Goal: Entertainment & Leisure: Consume media (video, audio)

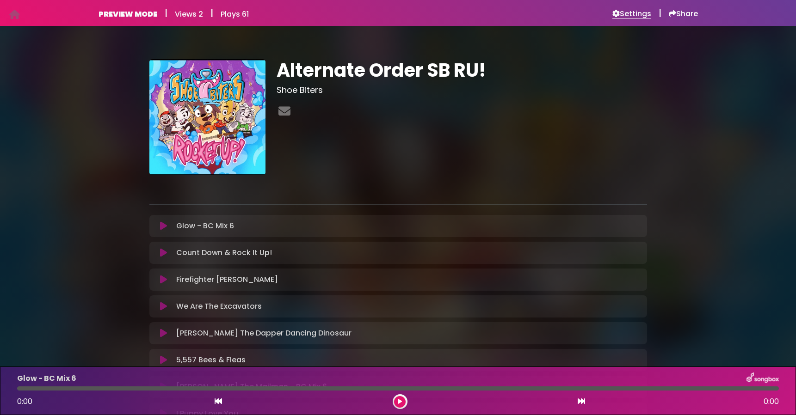
click at [631, 13] on h6 "Settings" at bounding box center [631, 13] width 39 height 9
click at [163, 226] on icon at bounding box center [163, 225] width 7 height 9
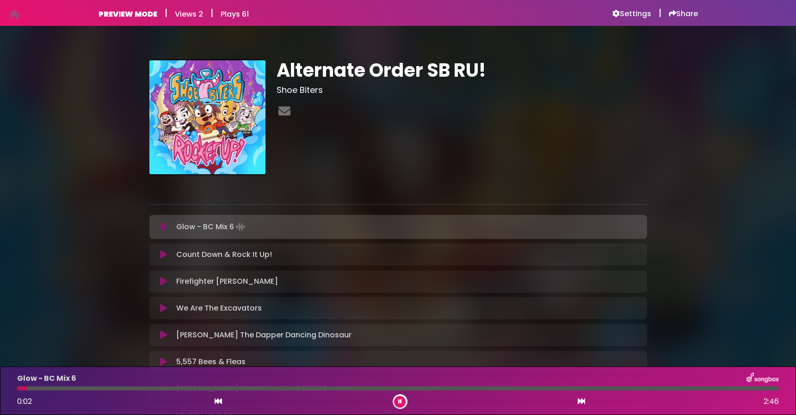
click at [745, 387] on div at bounding box center [398, 389] width 762 height 4
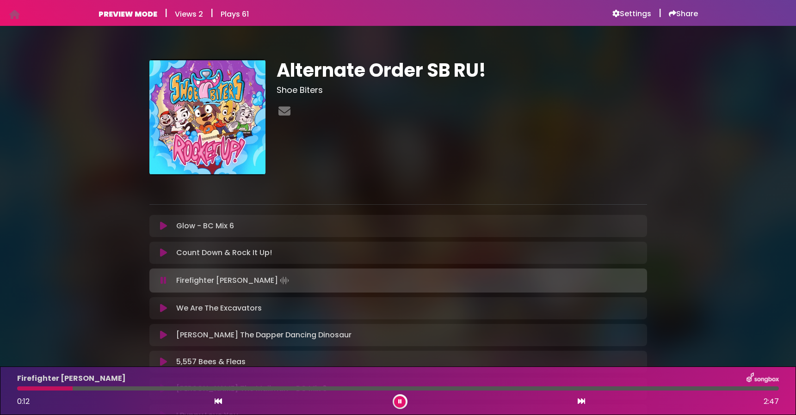
click at [751, 391] on div "Firefighter [PERSON_NAME] 0:12 2:47" at bounding box center [398, 391] width 773 height 37
click at [753, 390] on div at bounding box center [398, 389] width 762 height 4
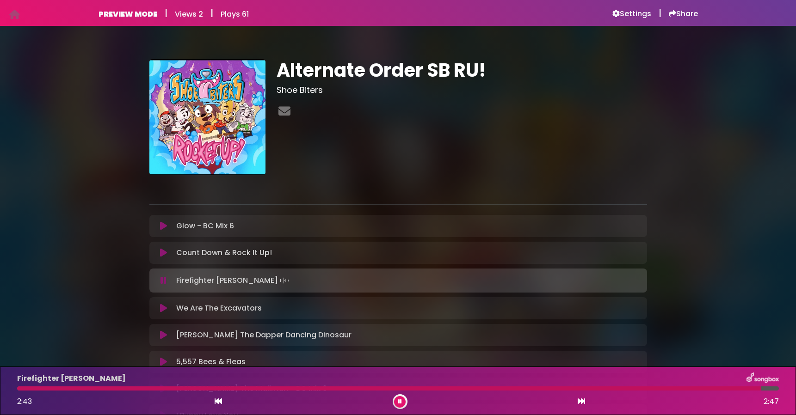
click at [773, 387] on div at bounding box center [398, 389] width 762 height 4
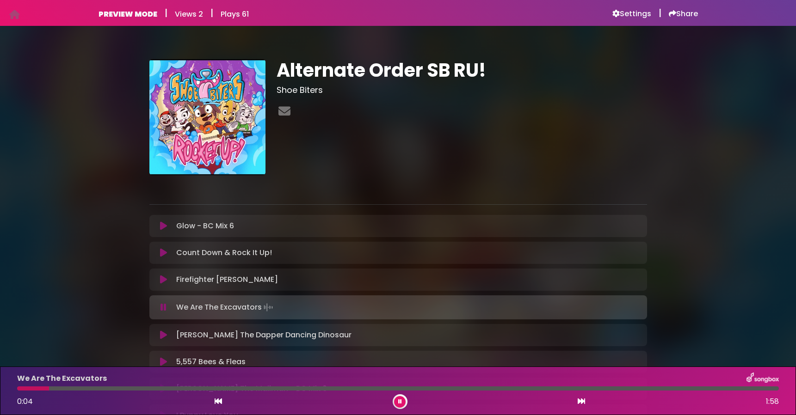
click at [763, 391] on div "We Are The Excavators 0:04 1:58" at bounding box center [398, 391] width 773 height 37
click at [769, 389] on div at bounding box center [398, 389] width 762 height 4
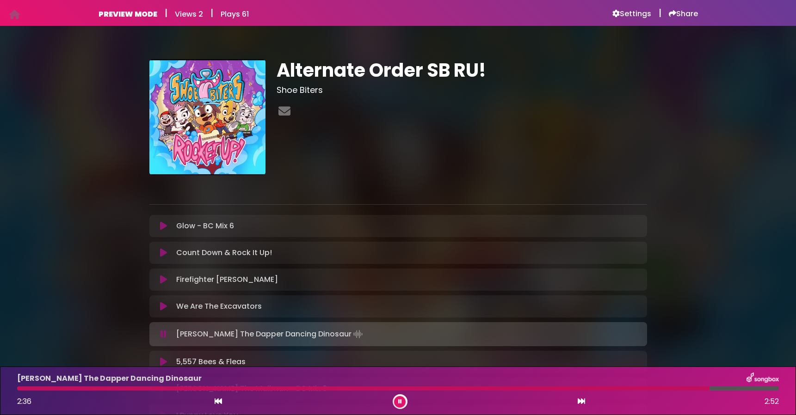
click at [758, 391] on div "[PERSON_NAME] The Dapper Dancing Dinosaur 2:36 2:52" at bounding box center [398, 391] width 773 height 37
click at [759, 388] on div at bounding box center [398, 389] width 762 height 4
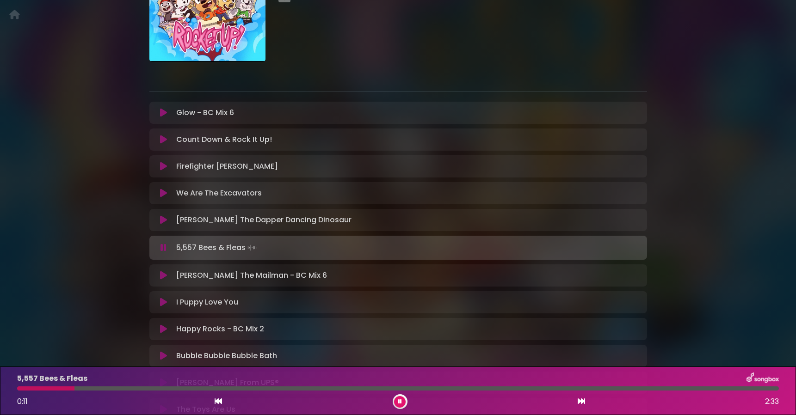
scroll to position [123, 0]
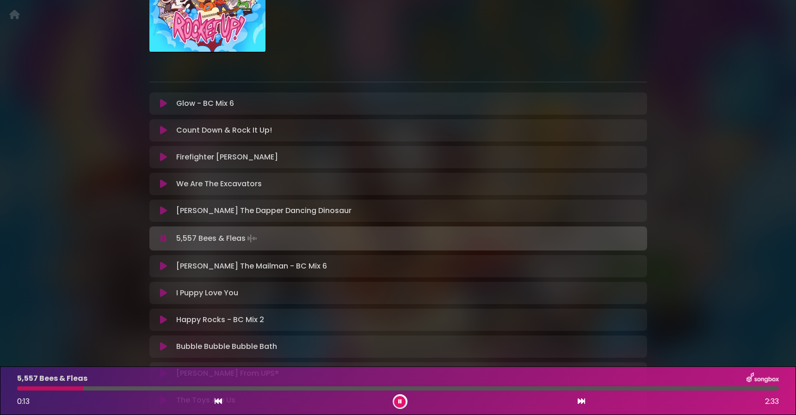
click at [750, 390] on div at bounding box center [398, 389] width 762 height 4
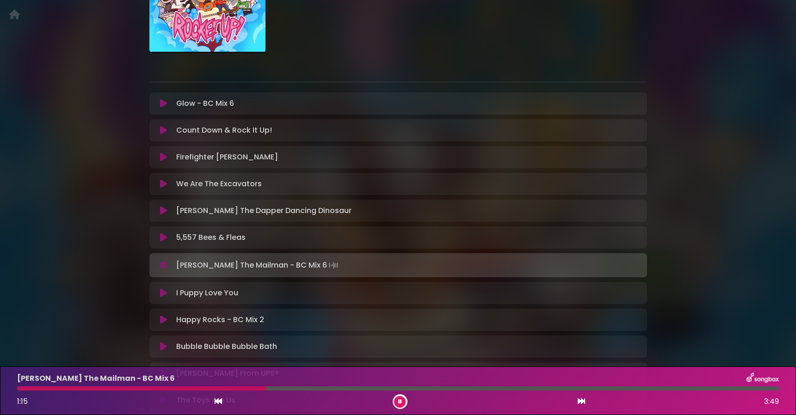
click at [754, 389] on div at bounding box center [398, 389] width 762 height 4
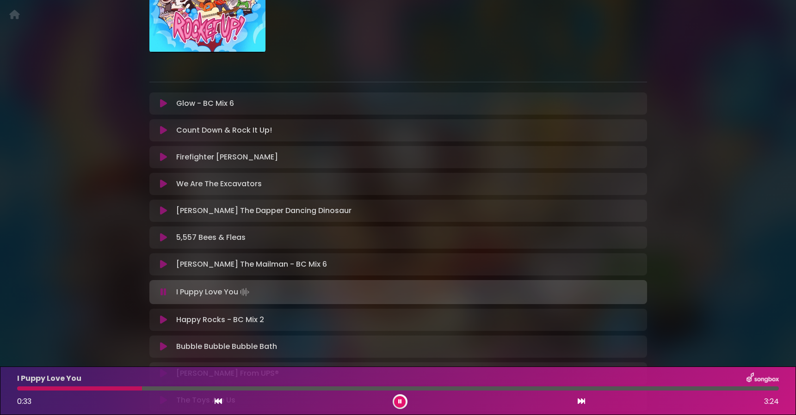
click at [756, 387] on div at bounding box center [398, 389] width 762 height 4
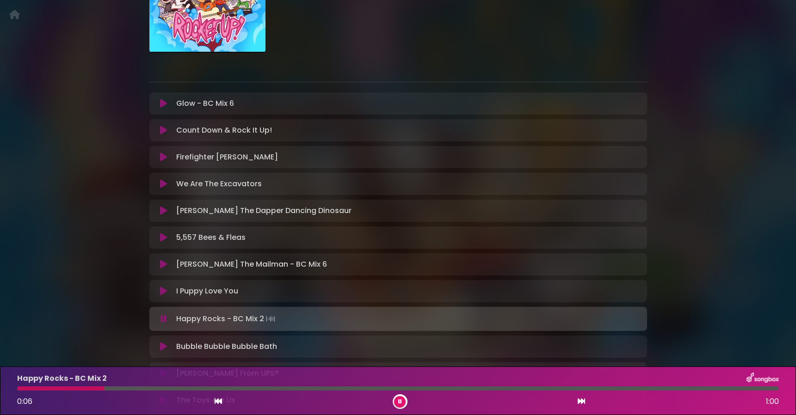
click at [756, 389] on div at bounding box center [398, 389] width 762 height 4
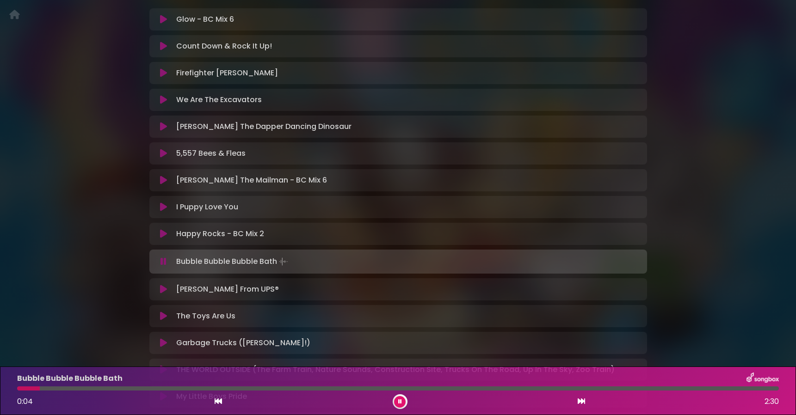
scroll to position [209, 0]
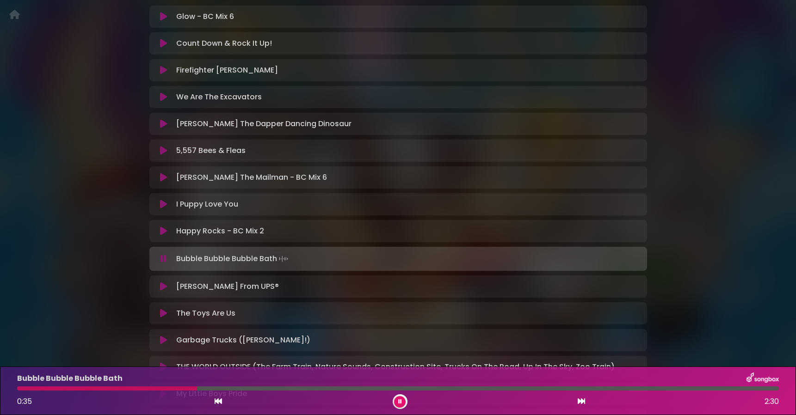
click at [761, 389] on div at bounding box center [398, 389] width 762 height 4
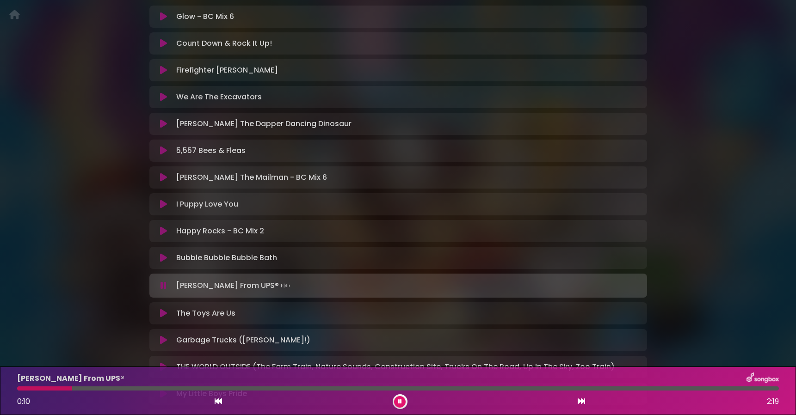
click at [756, 387] on div at bounding box center [398, 389] width 762 height 4
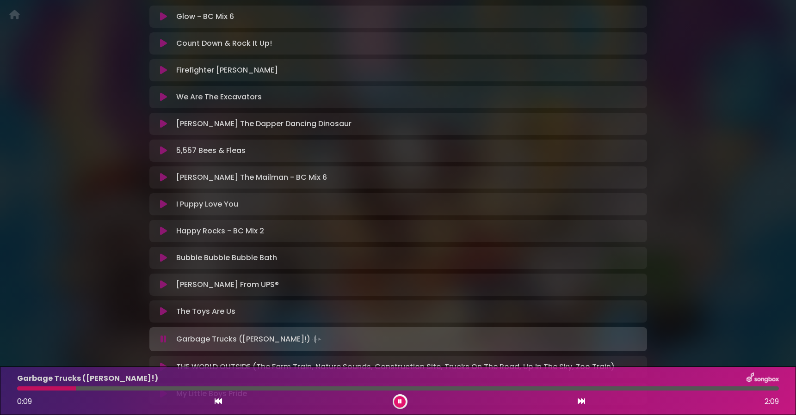
click at [399, 399] on icon at bounding box center [400, 402] width 4 height 6
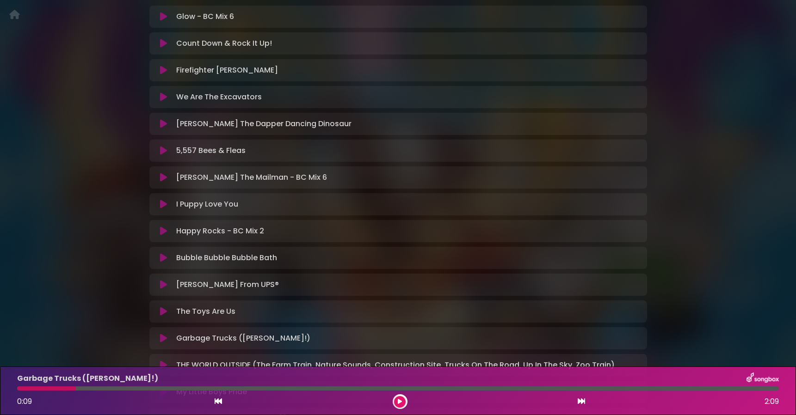
click at [265, 261] on p "Bubble Bubble Bubble Bath Loading Track..." at bounding box center [226, 257] width 101 height 11
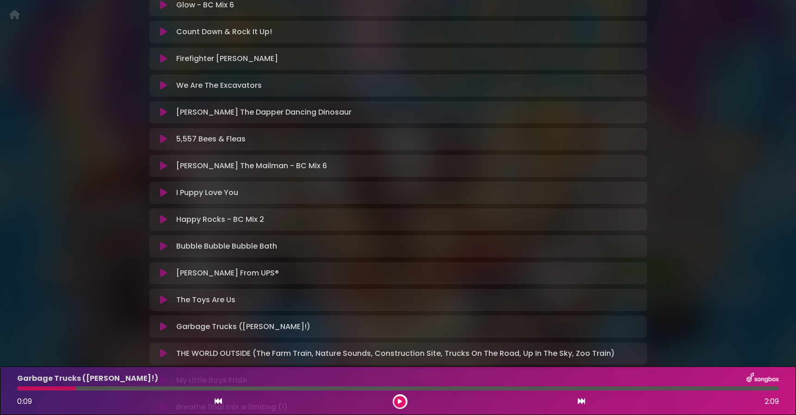
scroll to position [268, 0]
